Goal: Transaction & Acquisition: Purchase product/service

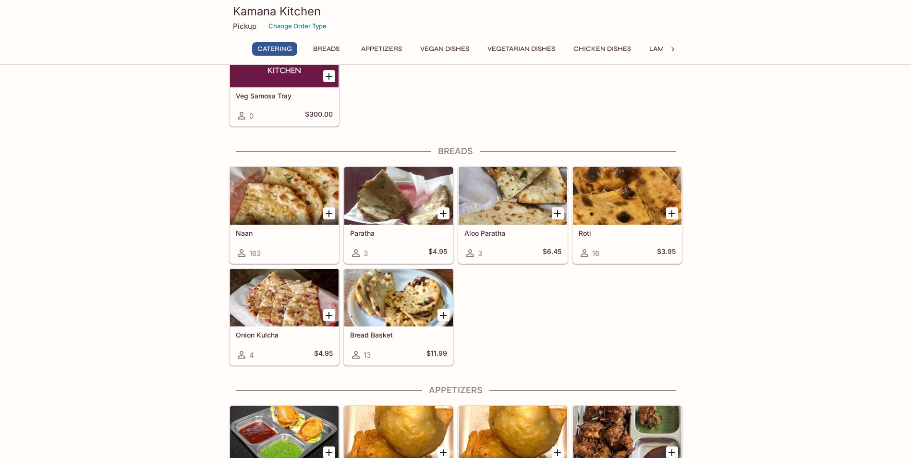
scroll to position [336, 0]
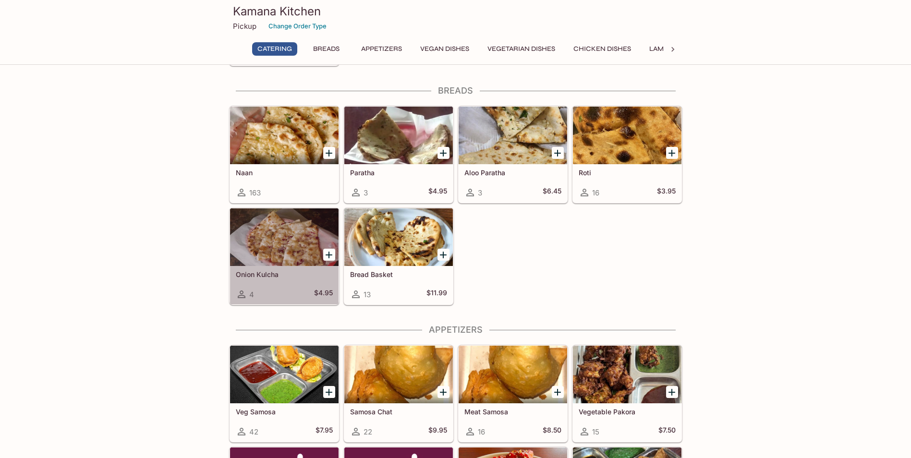
click at [280, 253] on div at bounding box center [284, 237] width 109 height 58
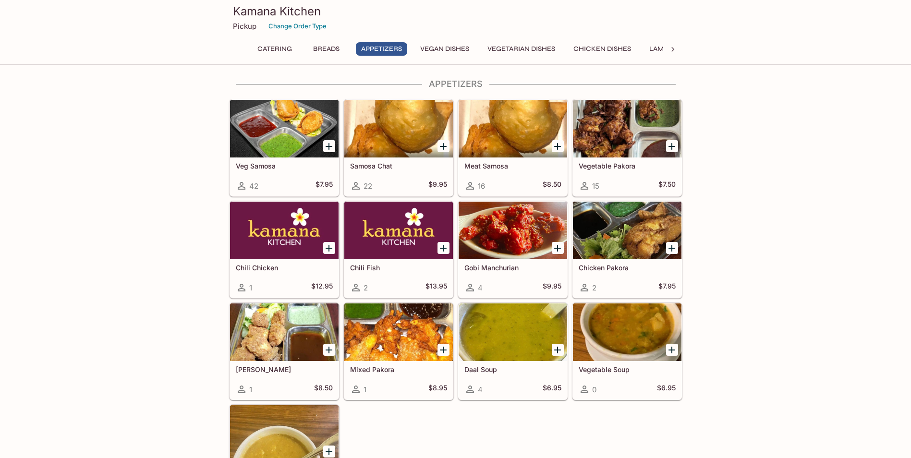
scroll to position [622, 0]
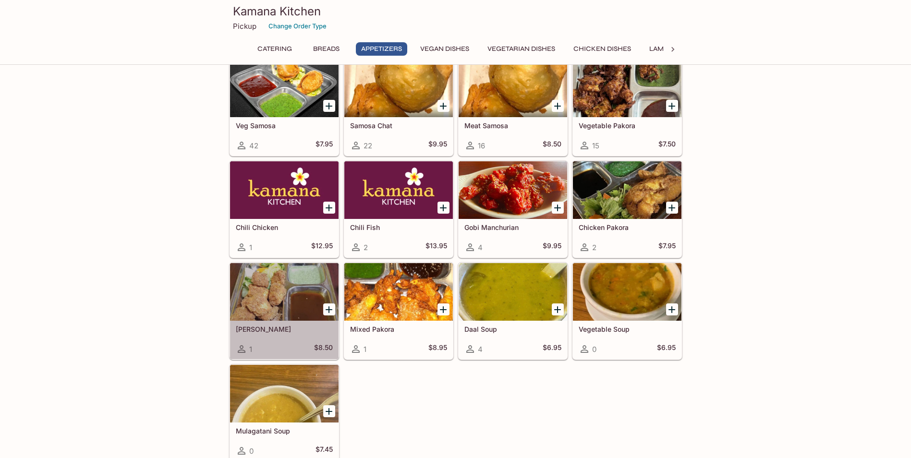
click at [253, 294] on div at bounding box center [284, 292] width 109 height 58
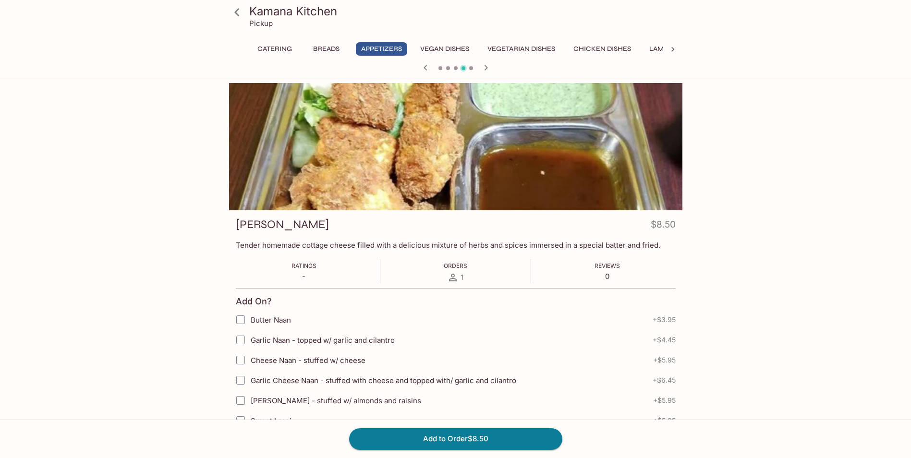
scroll to position [238, 0]
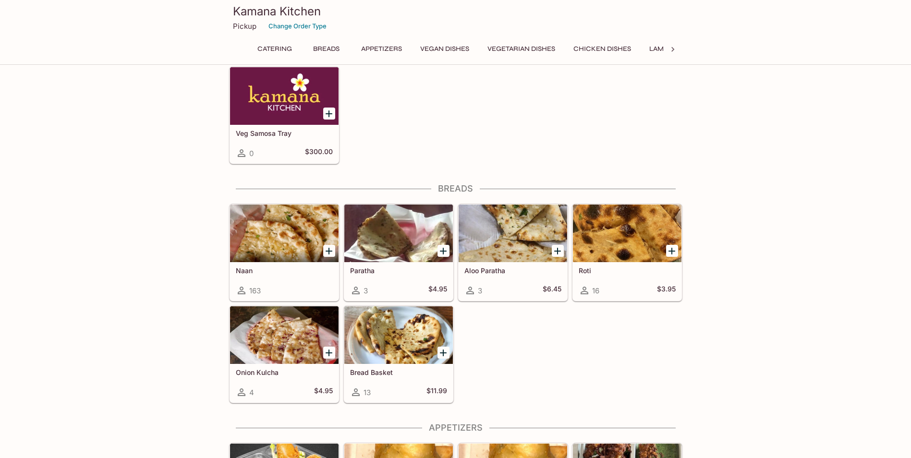
click at [293, 345] on div at bounding box center [284, 335] width 109 height 58
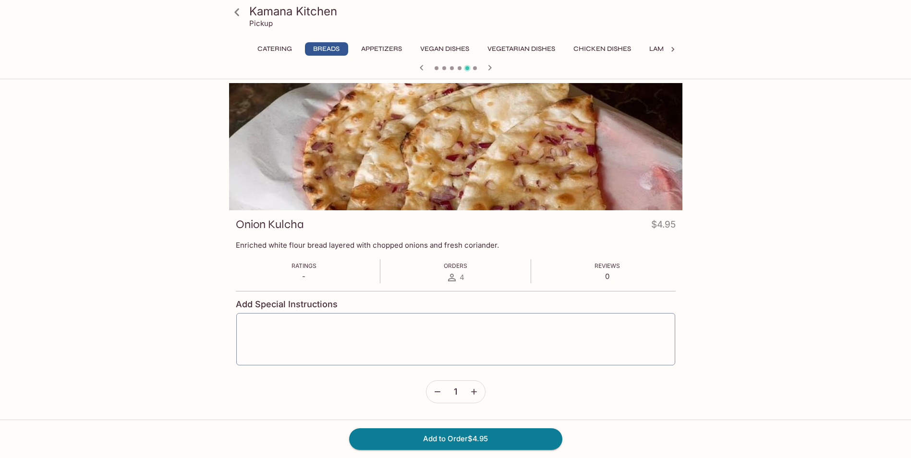
scroll to position [238, 0]
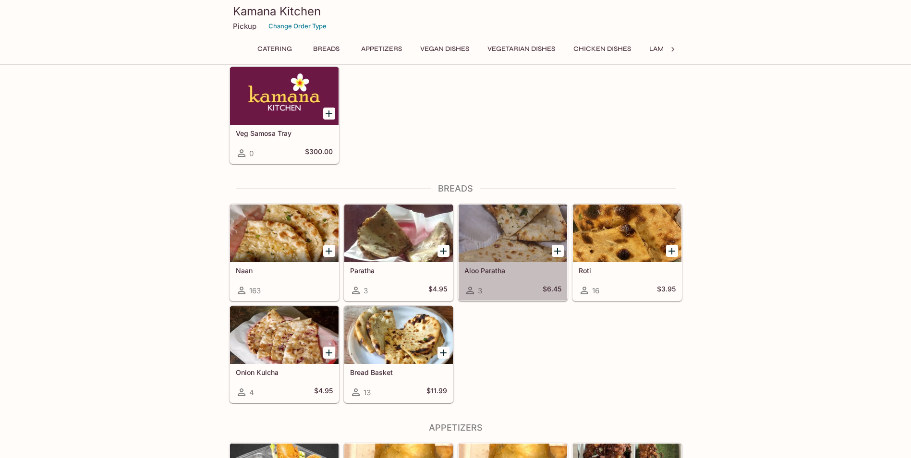
click at [510, 221] on div at bounding box center [512, 234] width 109 height 58
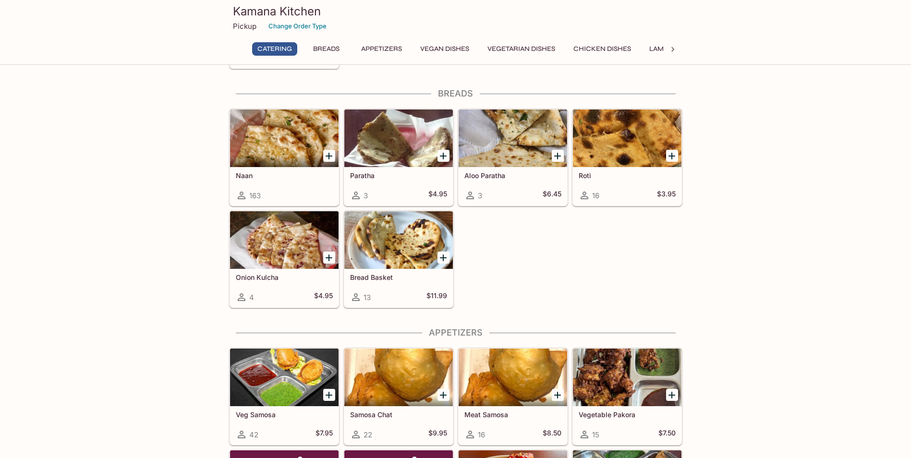
scroll to position [334, 0]
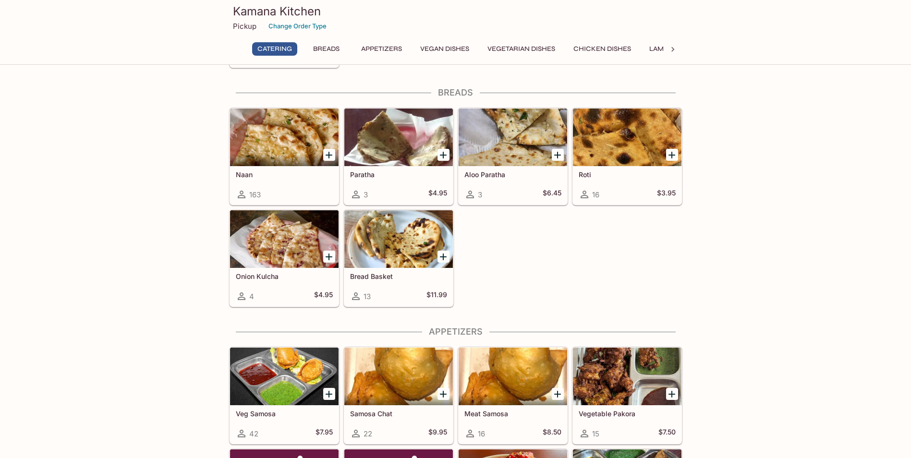
click at [305, 377] on div at bounding box center [284, 377] width 109 height 58
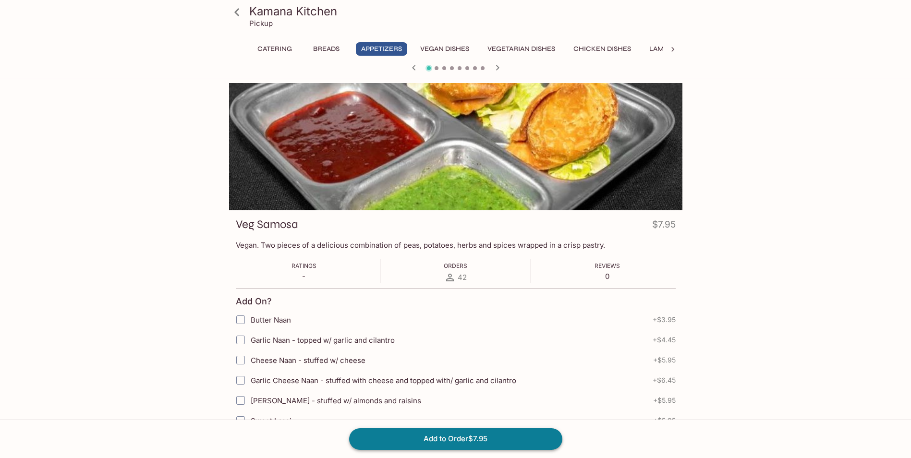
click at [432, 439] on button "Add to Order $7.95" at bounding box center [455, 438] width 213 height 21
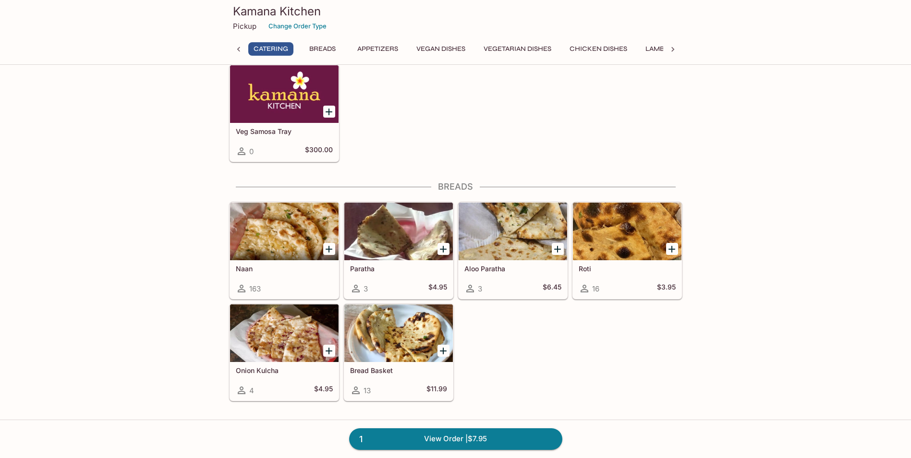
click at [503, 222] on div at bounding box center [512, 232] width 109 height 58
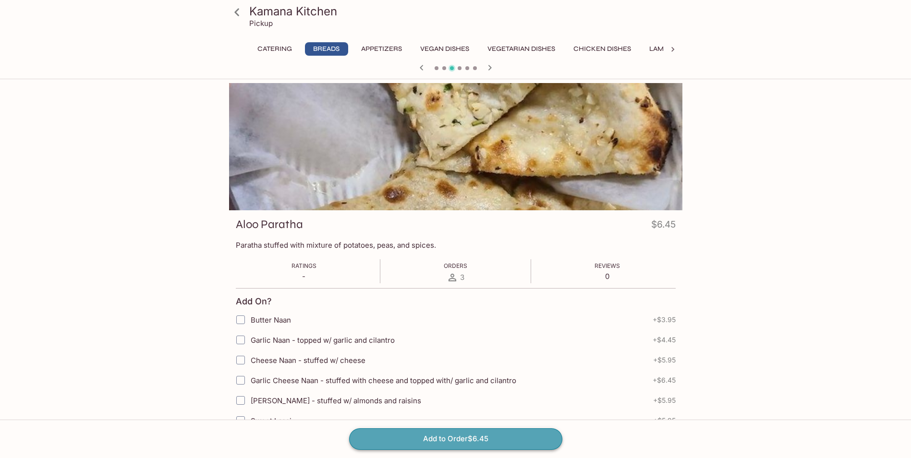
click at [446, 442] on button "Add to Order $6.45" at bounding box center [455, 438] width 213 height 21
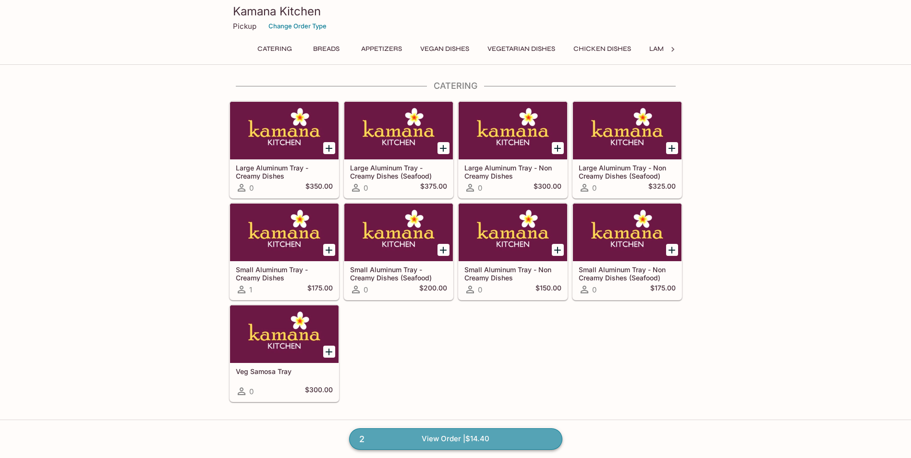
click at [457, 434] on link "2 View Order | $14.40" at bounding box center [455, 438] width 213 height 21
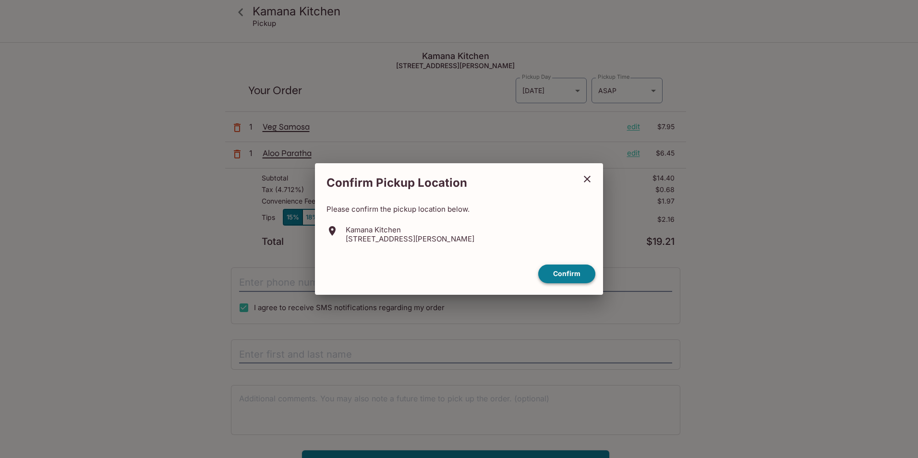
click at [562, 275] on button "Confirm" at bounding box center [566, 274] width 57 height 19
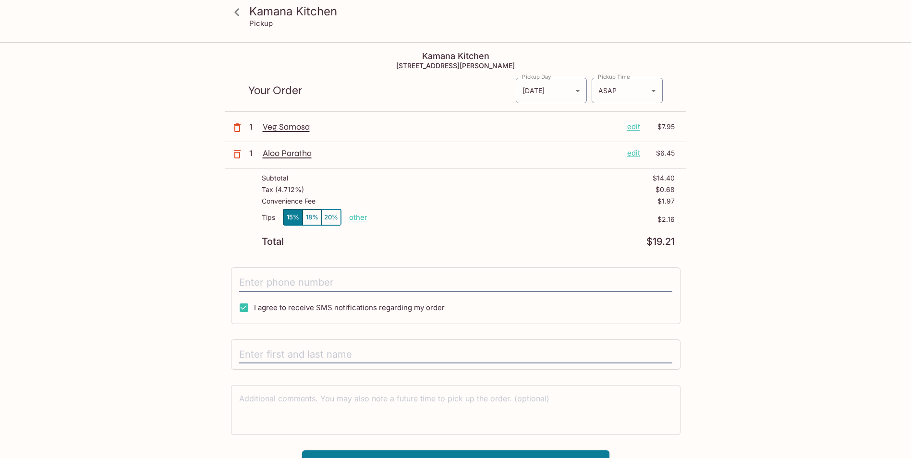
click at [354, 216] on p "other" at bounding box center [358, 217] width 18 height 9
